Goal: Task Accomplishment & Management: Manage account settings

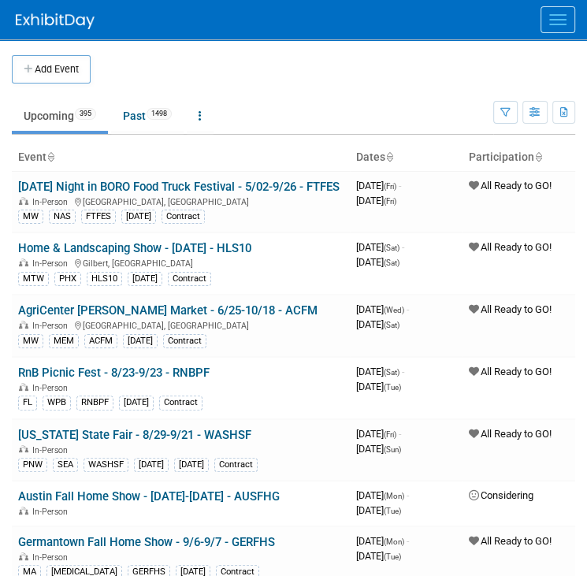
click at [559, 28] on button "Menu" at bounding box center [558, 19] width 35 height 27
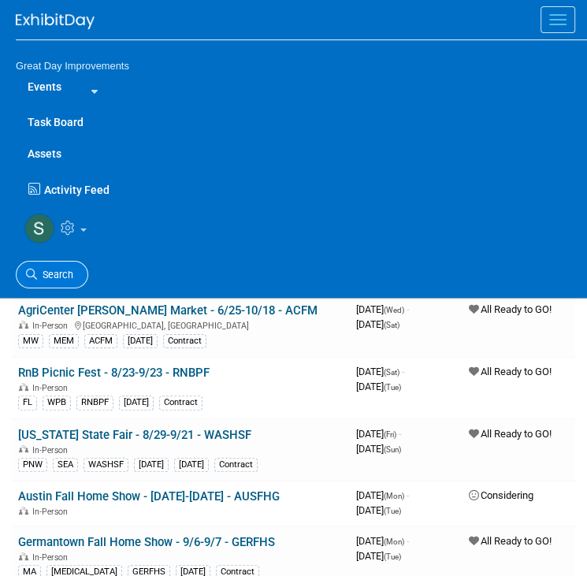
click at [68, 270] on span "Search" at bounding box center [55, 275] width 36 height 12
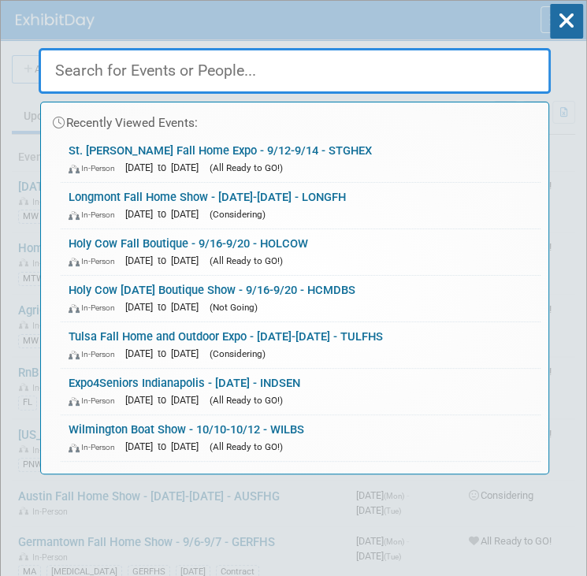
click at [68, 270] on link "Holy Cow Fall Boutique - 9/16-9/20 - HOLCOW In-Person Sep 16, 2025 to Sep 20, 2…" at bounding box center [301, 252] width 480 height 46
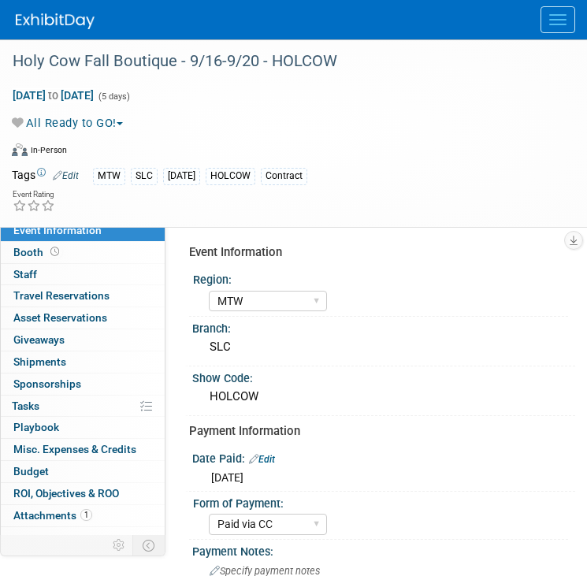
select select "MTW"
select select "Paid via CC"
click at [554, 20] on span "Menu" at bounding box center [557, 20] width 17 height 2
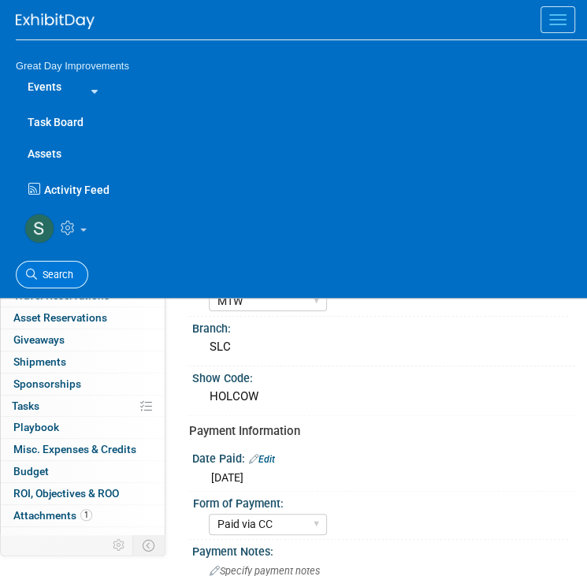
click at [55, 272] on span "Search" at bounding box center [55, 275] width 36 height 12
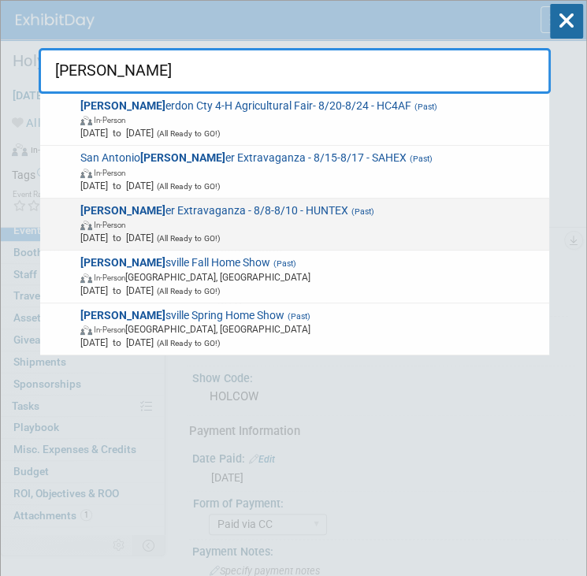
type input "hunt"
click at [136, 226] on span "In-Person" at bounding box center [311, 224] width 463 height 13
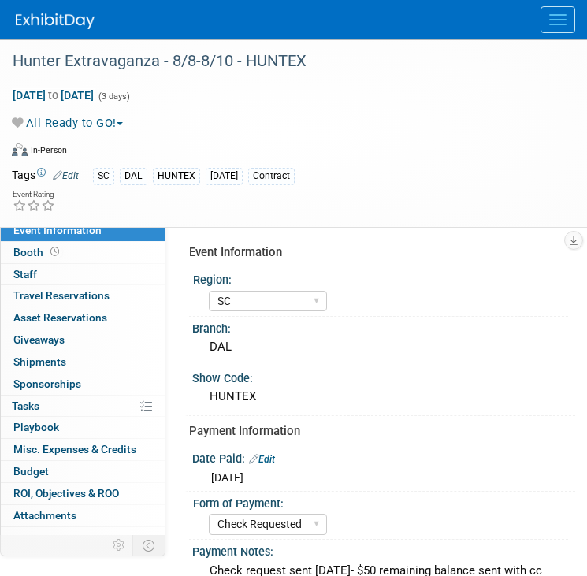
select select "SC"
select select "Check Requested"
click at [44, 24] on img at bounding box center [55, 21] width 79 height 16
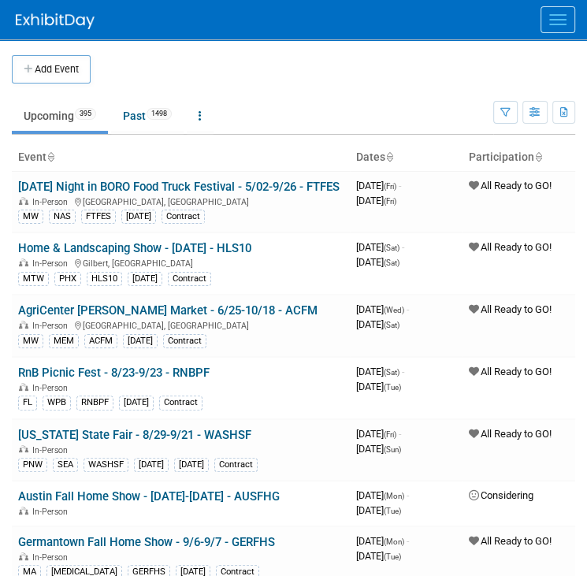
click at [561, 19] on span "Menu" at bounding box center [557, 20] width 17 height 2
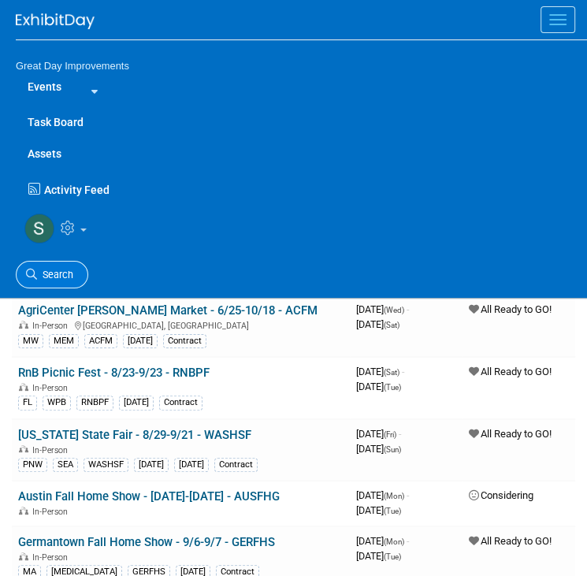
click at [61, 262] on link "Search" at bounding box center [52, 275] width 73 height 28
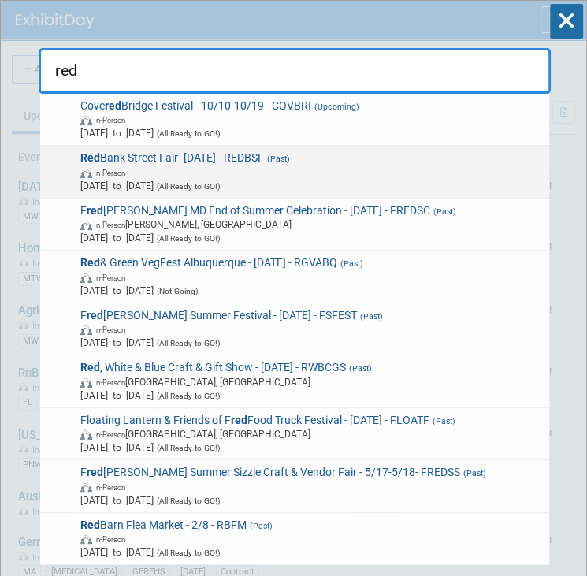
type input "red"
click at [163, 157] on span "Red Bank Street Fair- 9/7/25 - REDBSF (Past) In-Person Sep 7, 2025 to Sep 7, 20…" at bounding box center [310, 171] width 468 height 41
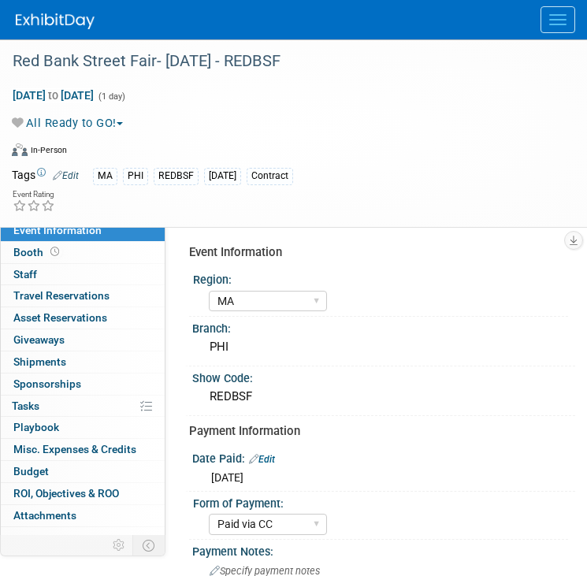
select select "MA"
select select "Paid via CC"
click at [258, 69] on div "Red Bank Street Fair- [DATE] - REDBSF" at bounding box center [281, 61] width 549 height 28
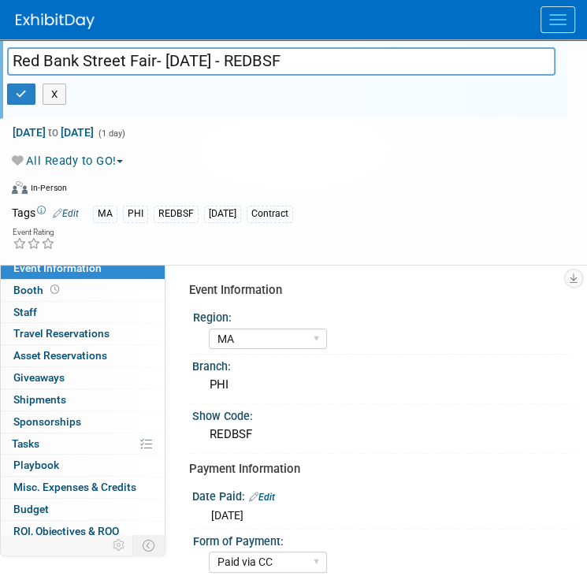
drag, startPoint x: 288, startPoint y: 45, endPoint x: 236, endPoint y: 64, distance: 54.6
click at [236, 64] on div "Red Bank Street Fair- 9/7/25 - REDBSF Red Bank Street Fair- 9/7/25 - REDBSF X" at bounding box center [283, 79] width 567 height 80
drag, startPoint x: 232, startPoint y: 61, endPoint x: 282, endPoint y: 69, distance: 50.3
click at [282, 69] on input "Red Bank Street Fair- [DATE] - REDBSF" at bounding box center [281, 61] width 549 height 28
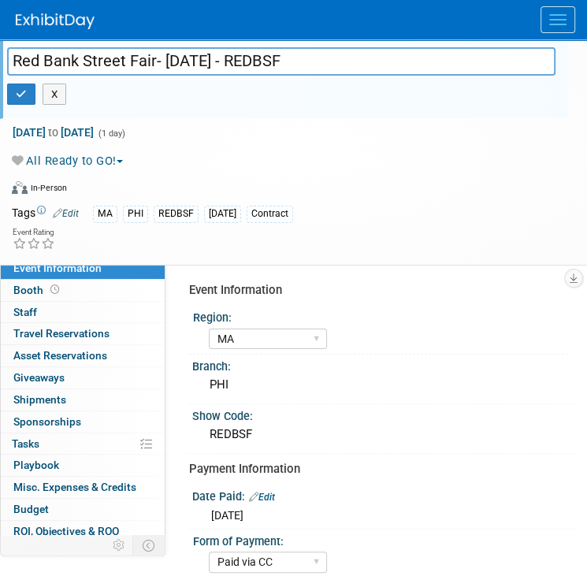
drag, startPoint x: 284, startPoint y: 61, endPoint x: 221, endPoint y: 52, distance: 63.6
click at [221, 52] on input "Red Bank Street Fair- [DATE] - REDBSF" at bounding box center [281, 61] width 549 height 28
paste input "St. George Fall Home Expo"
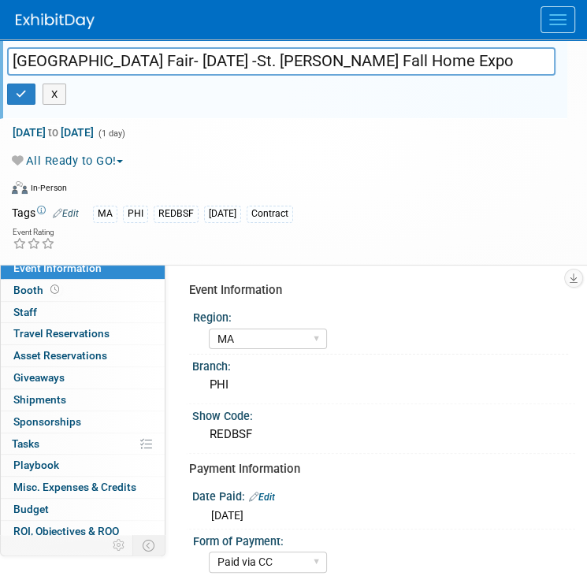
type input "Red Bank Street Fair- [DATE] - REDBSF"
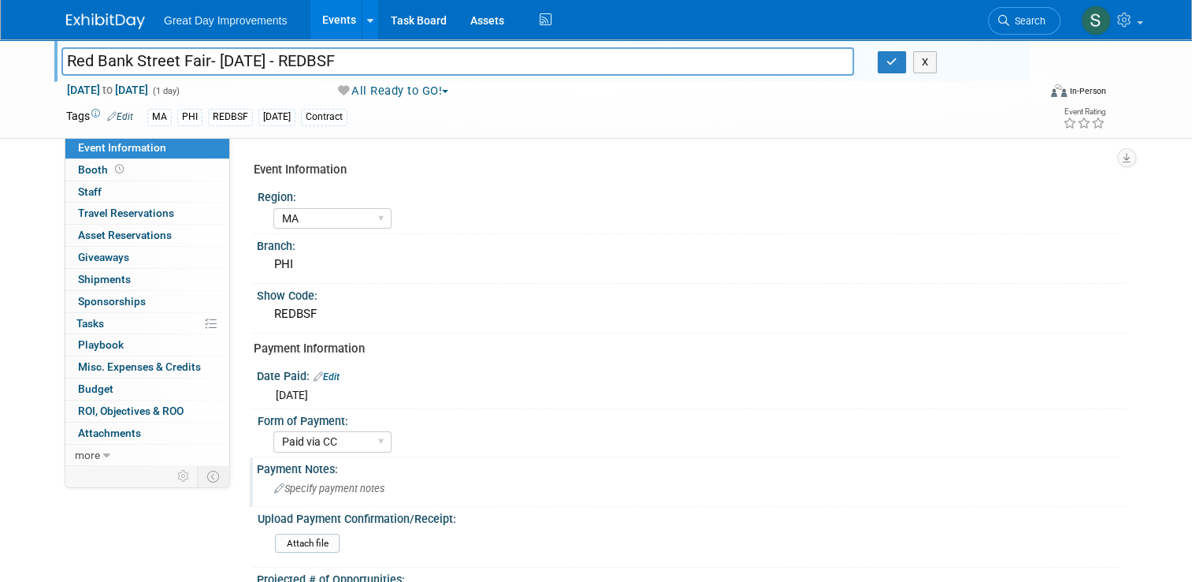
click at [346, 472] on div "Payment Notes:" at bounding box center [691, 467] width 869 height 20
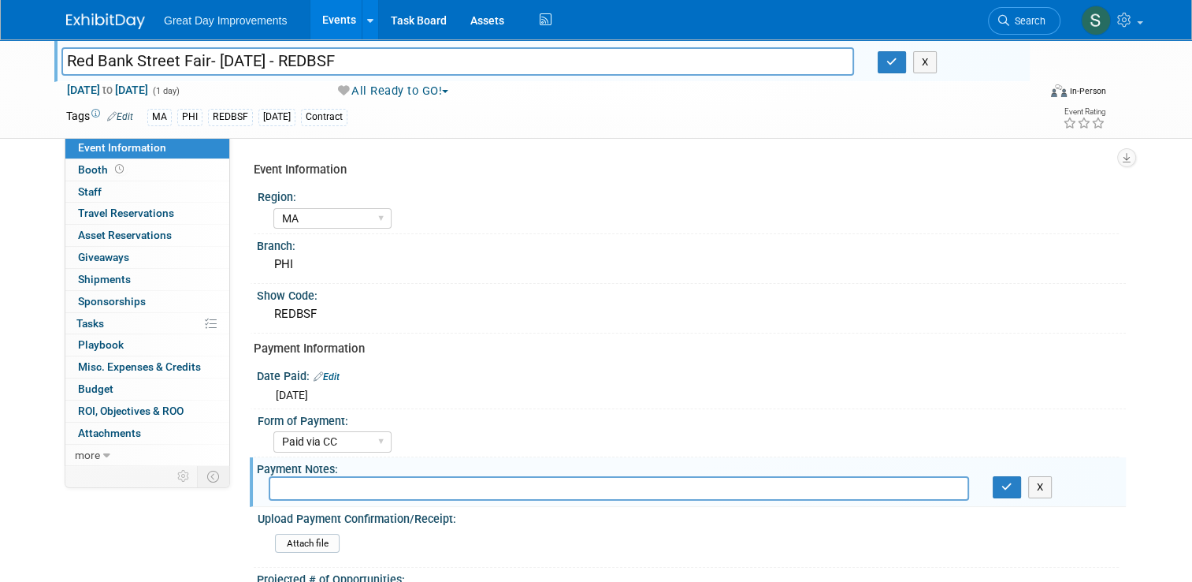
click at [346, 472] on div "Payment Notes:" at bounding box center [691, 467] width 869 height 20
click at [340, 477] on input "text" at bounding box center [619, 488] width 701 height 24
type input "Cancelled"
click at [586, 69] on button "button" at bounding box center [892, 62] width 28 height 22
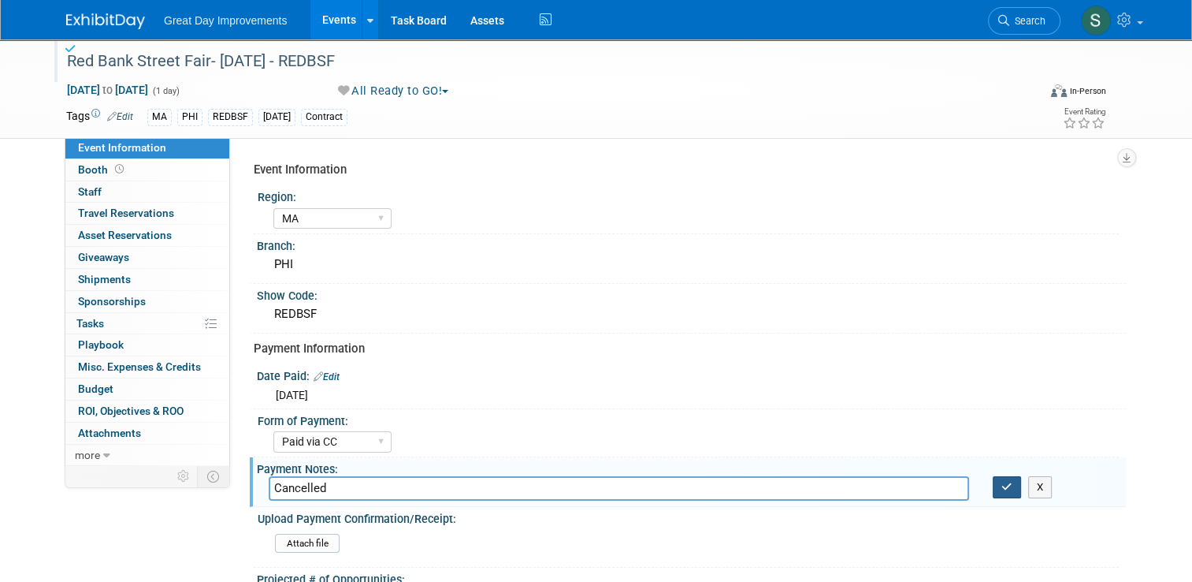
click at [586, 482] on icon "button" at bounding box center [1007, 487] width 11 height 10
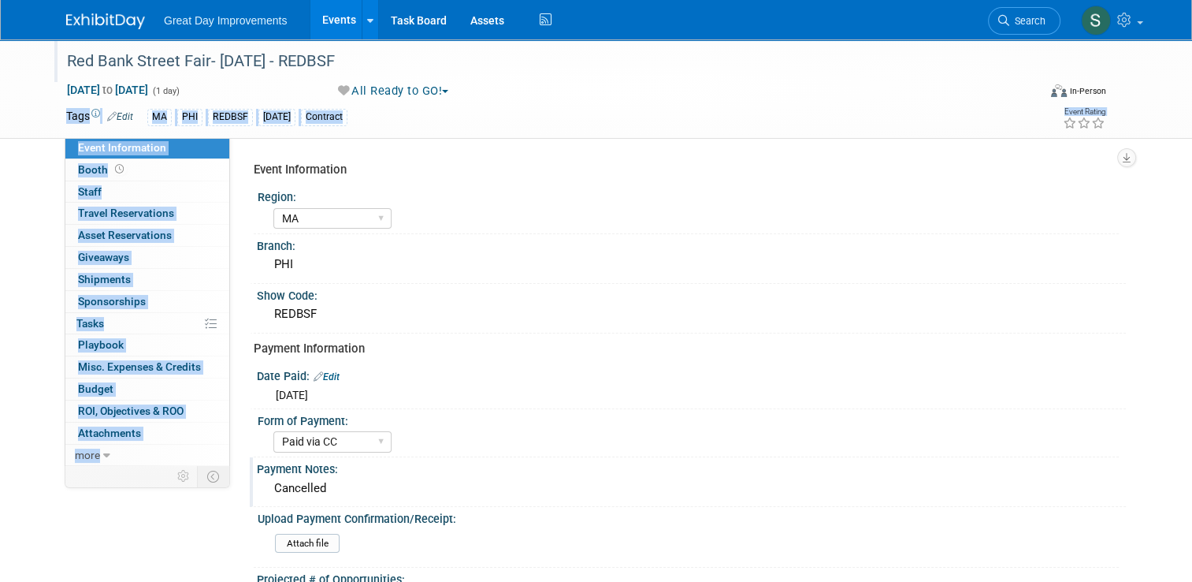
drag, startPoint x: 739, startPoint y: 106, endPoint x: 549, endPoint y: -14, distance: 225.2
click at [549, 0] on html "Great Day Improvements Events Add Event Bulk Upload Events Shareable Event Boar…" at bounding box center [596, 291] width 1192 height 582
drag, startPoint x: 823, startPoint y: 119, endPoint x: 574, endPoint y: -4, distance: 277.7
click at [574, 0] on html "Great Day Improvements Events Add Event Bulk Upload Events Shareable Event Boar…" at bounding box center [596, 291] width 1192 height 582
click at [586, 107] on div "Tags Edit MA PHI REDBSF SEPT25 Contract" at bounding box center [497, 118] width 863 height 24
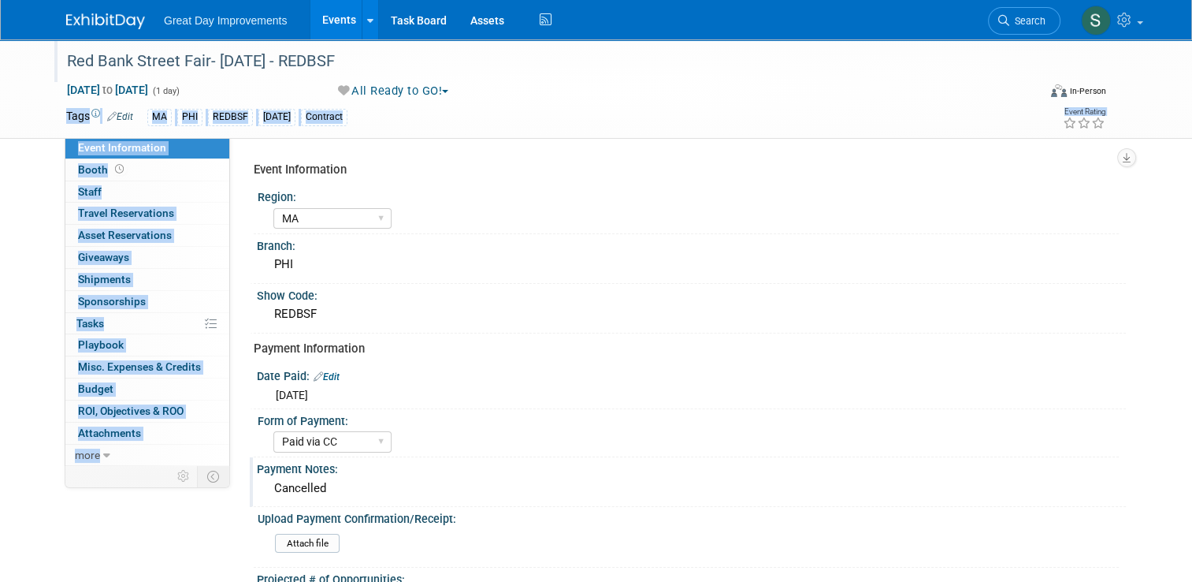
click at [0, 127] on html "Great Day Improvements Events Add Event Bulk Upload Events Shareable Event Boar…" at bounding box center [596, 291] width 1192 height 582
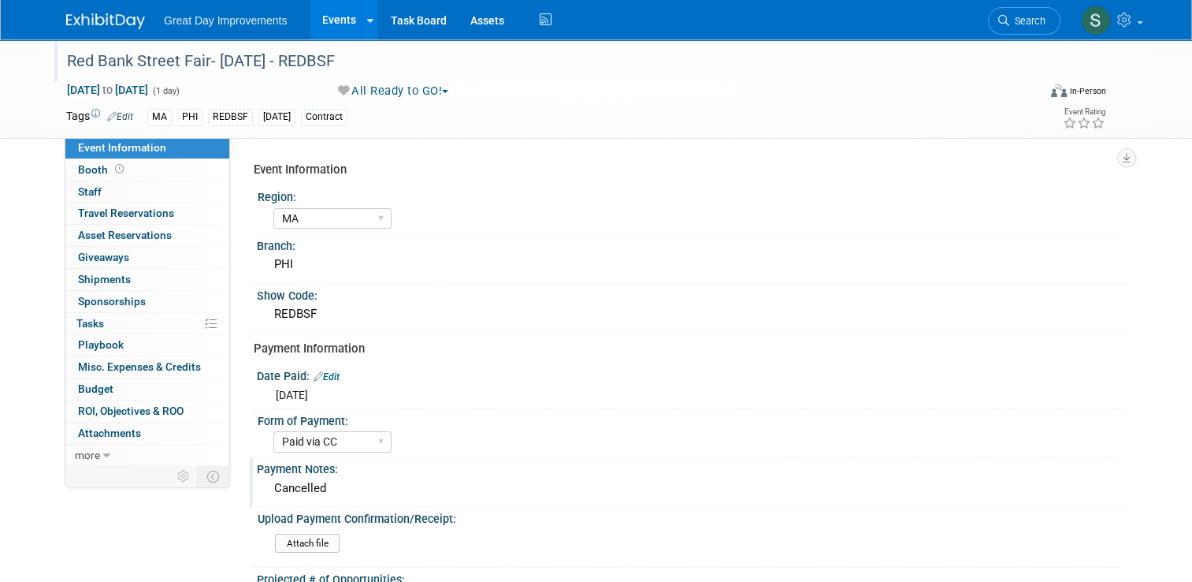
click at [586, 478] on div "Cancelled" at bounding box center [692, 488] width 846 height 24
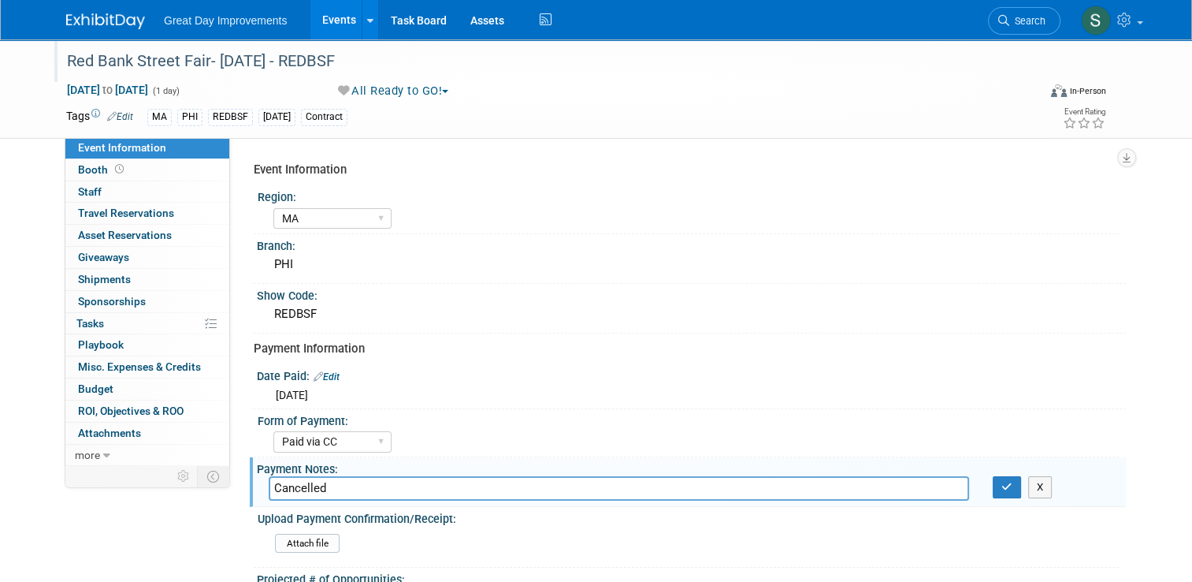
click at [371, 91] on button "All Ready to GO!" at bounding box center [394, 91] width 123 height 17
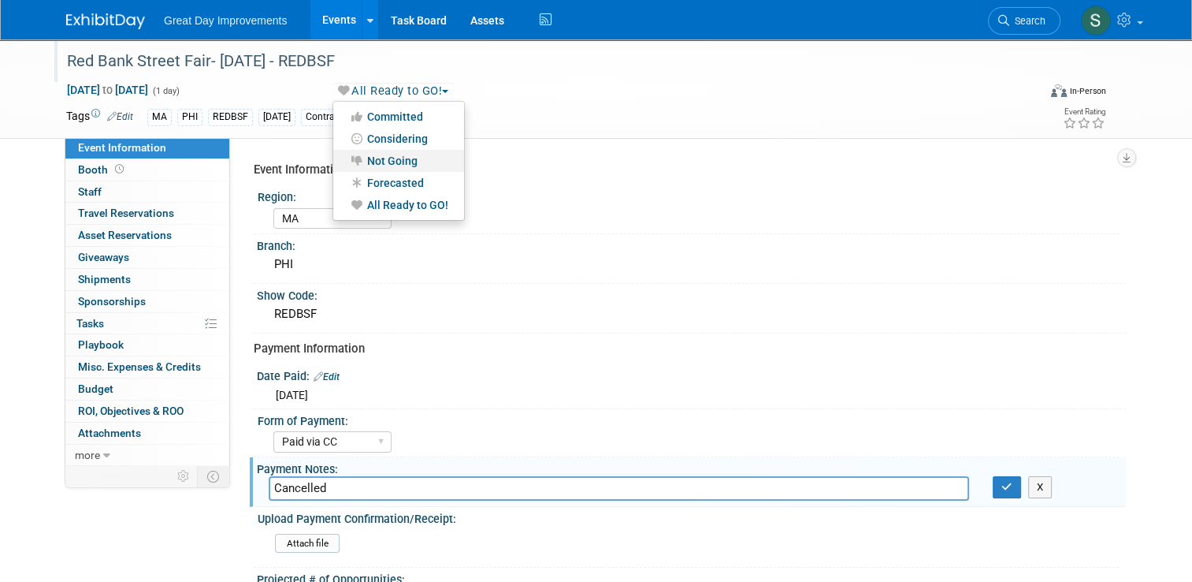
click at [402, 158] on link "Not Going" at bounding box center [398, 161] width 131 height 22
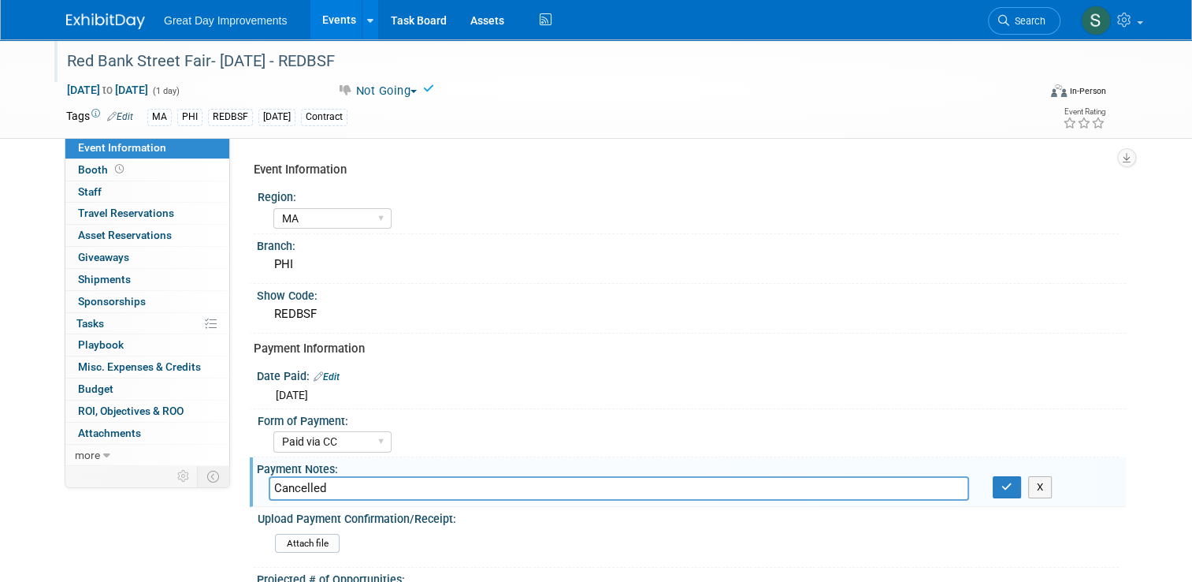
click at [111, 20] on img at bounding box center [105, 21] width 79 height 16
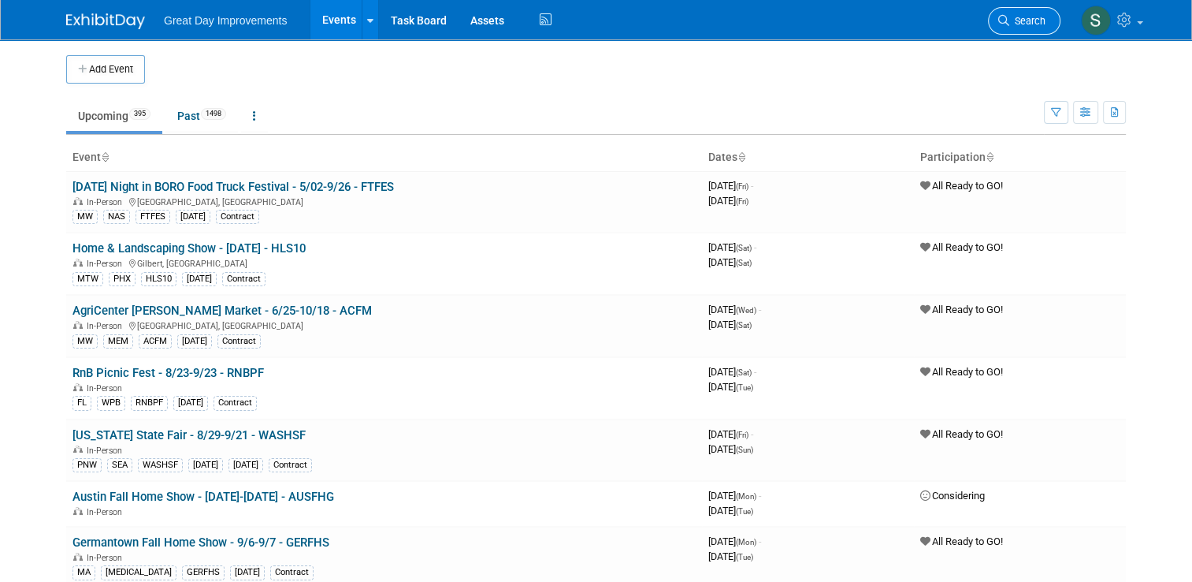
click at [1042, 15] on span "Search" at bounding box center [1028, 21] width 36 height 12
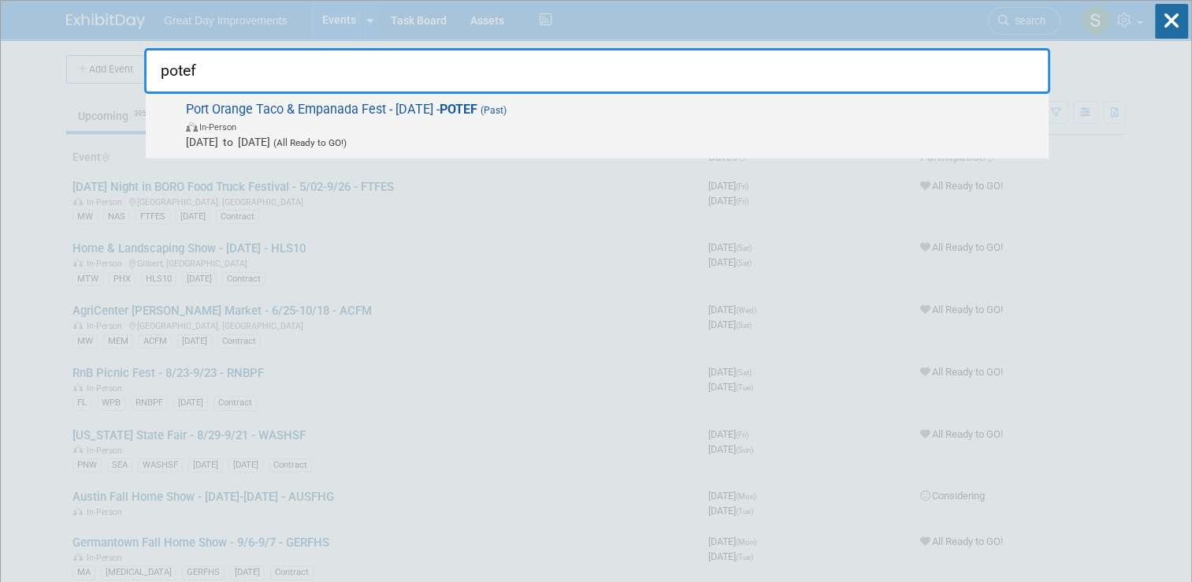
type input "potef"
click at [872, 107] on span "Port Orange Taco & Empanada Fest - 9/6/25 - POTEF (Past) In-Person Sep 6, 2025 …" at bounding box center [611, 126] width 860 height 48
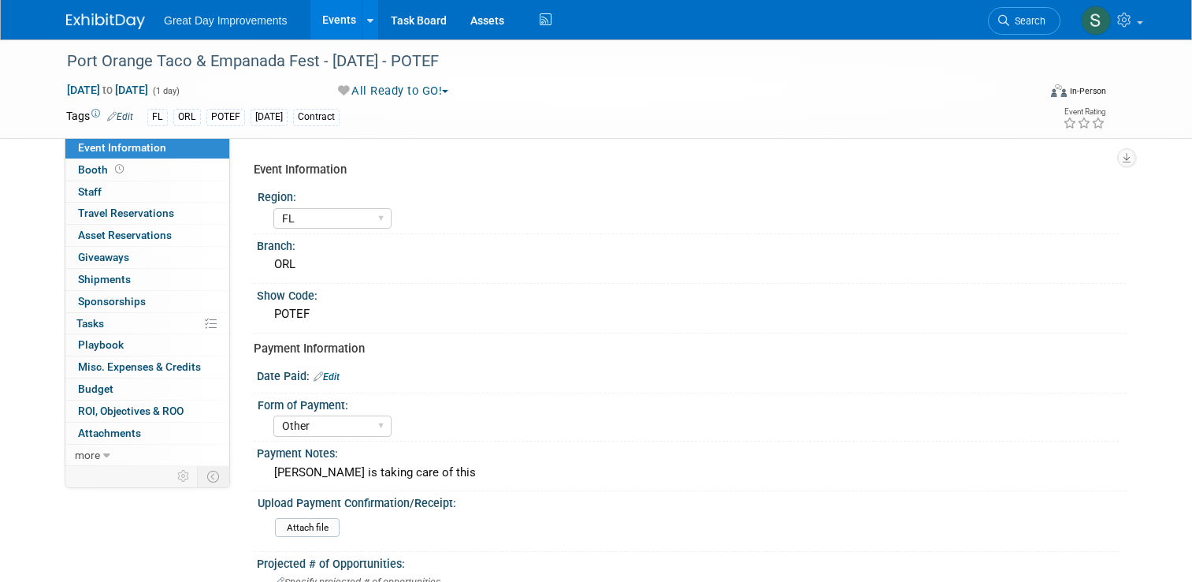
select select "FL"
select select "Other"
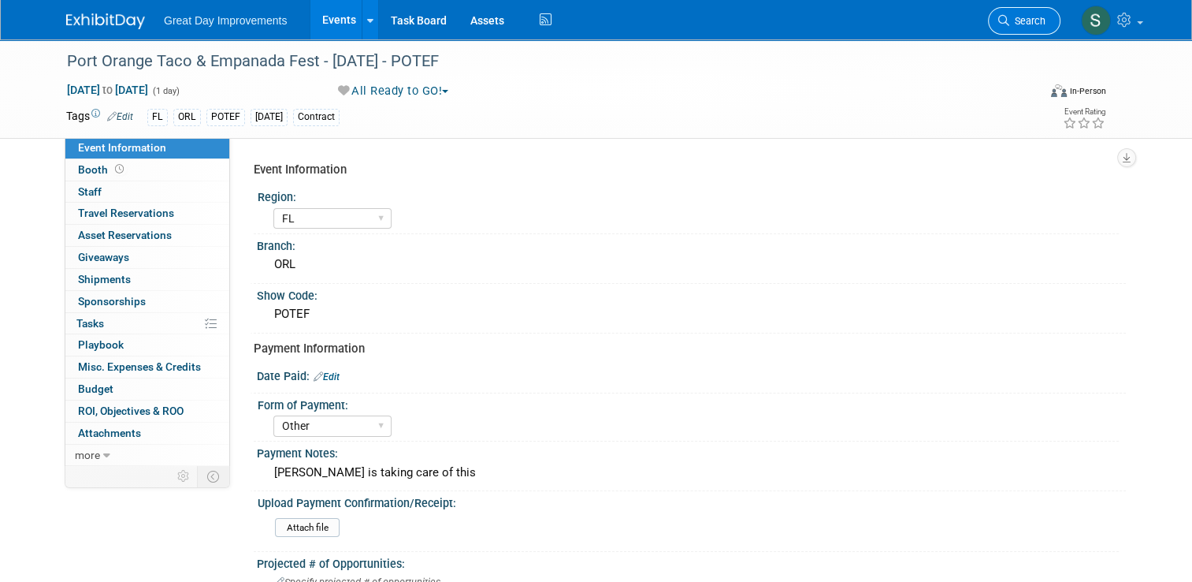
click at [1021, 30] on link "Search" at bounding box center [1024, 21] width 73 height 28
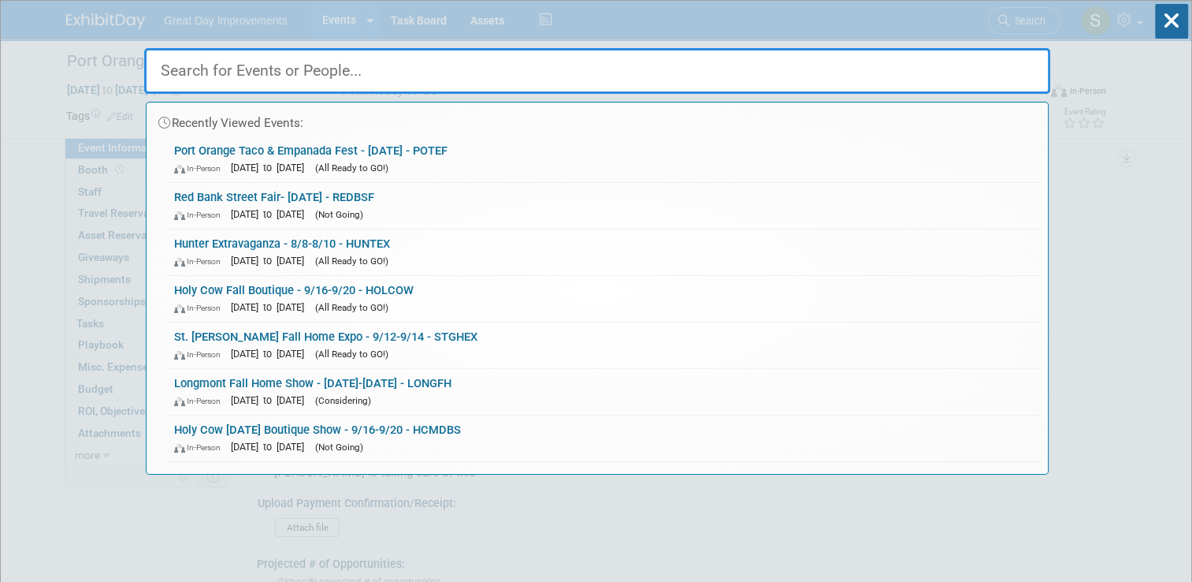
paste input "Veterans Fest [GEOGRAPHIC_DATA]"
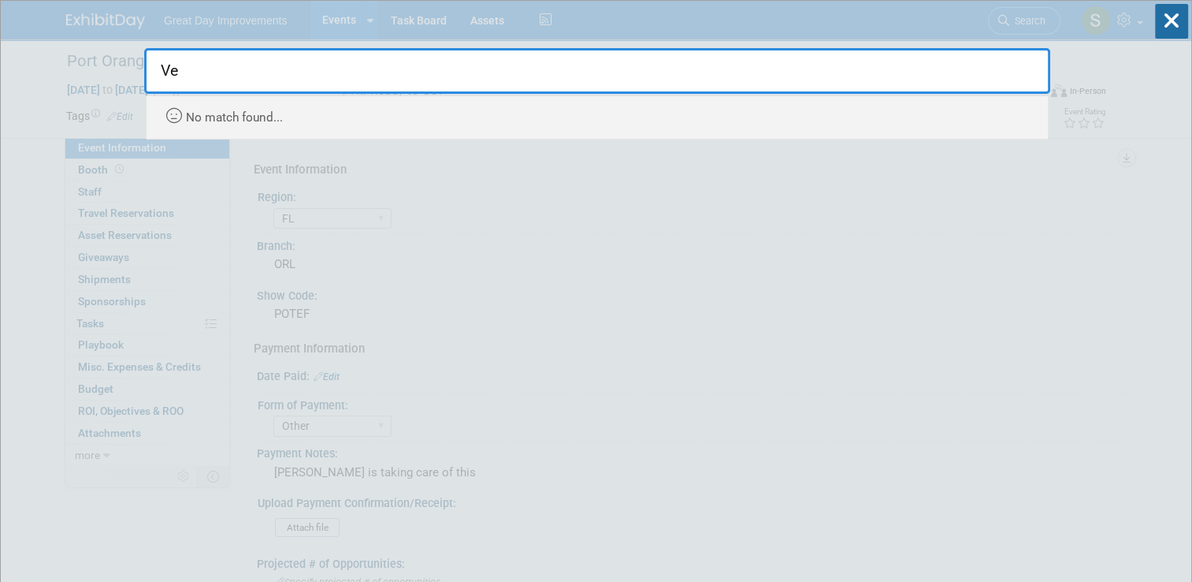
type input "V"
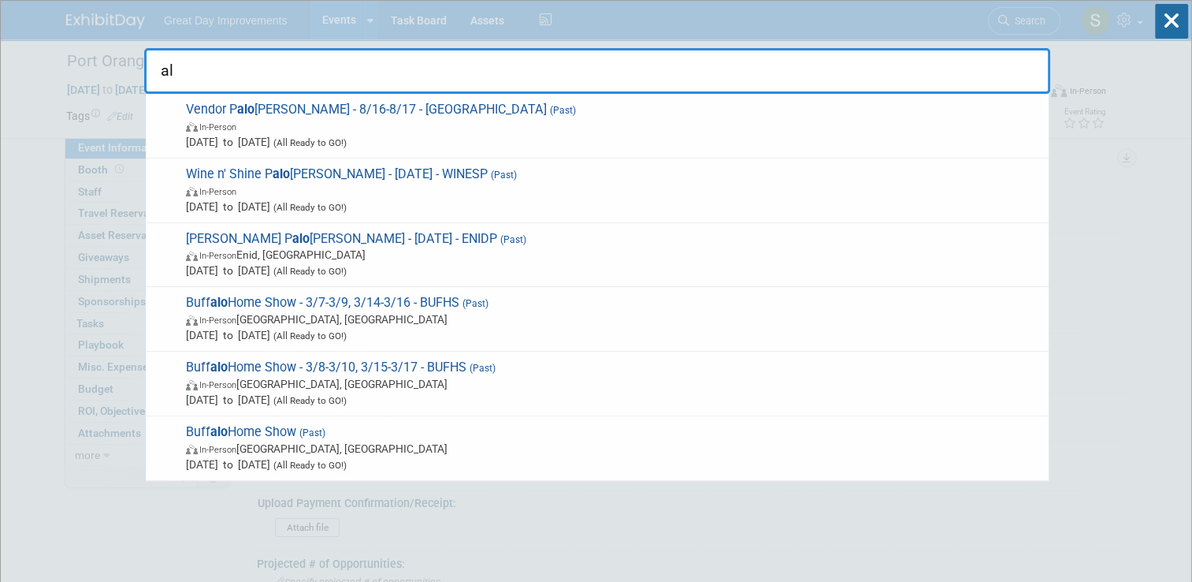
type input "a"
